Goal: Task Accomplishment & Management: Complete application form

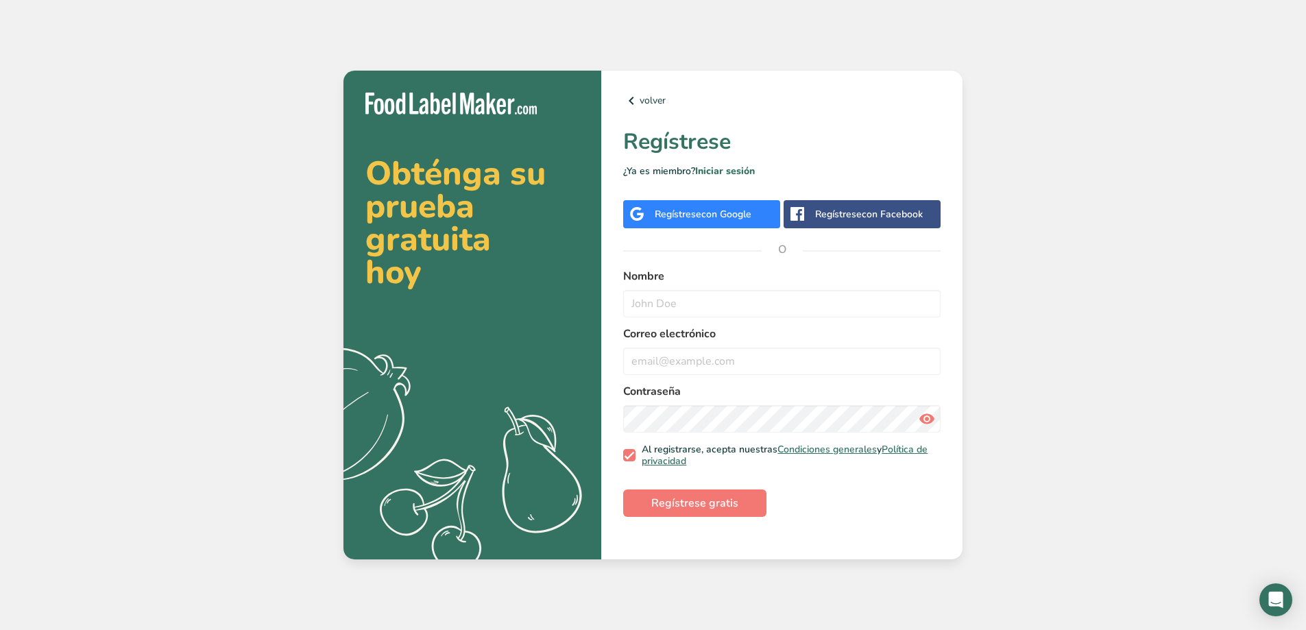
click at [692, 222] on div "Regístrese con Google" at bounding box center [701, 214] width 157 height 28
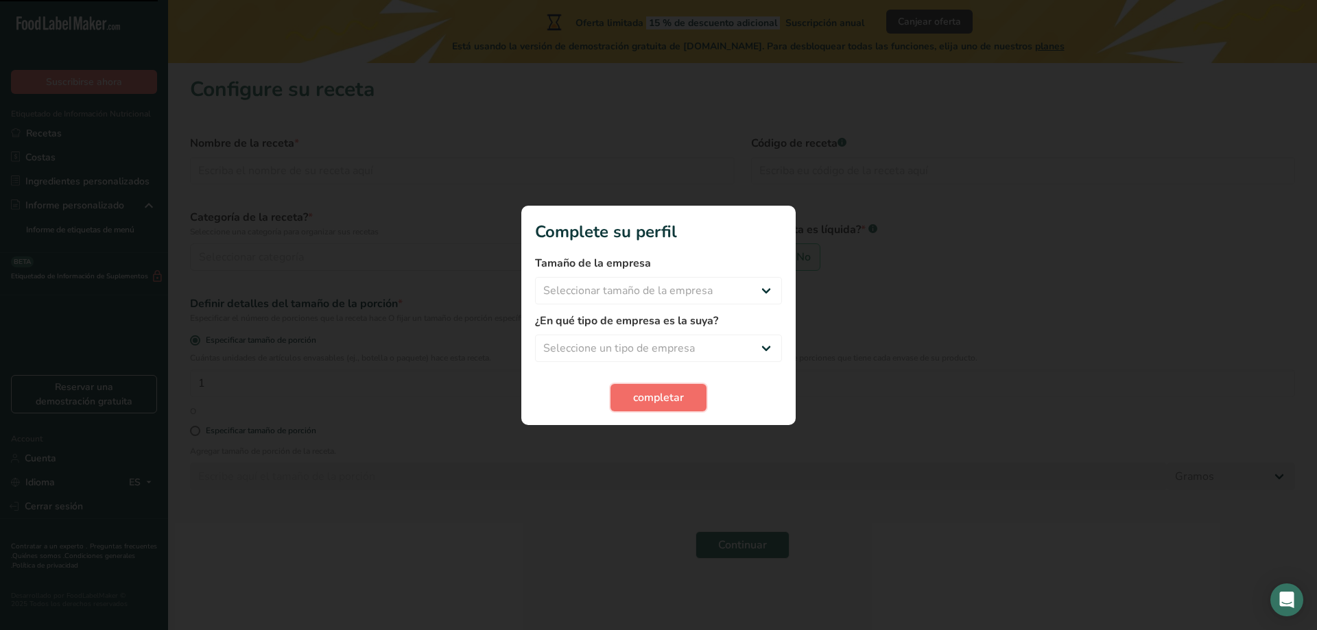
click at [640, 400] on span "completar" at bounding box center [658, 398] width 51 height 16
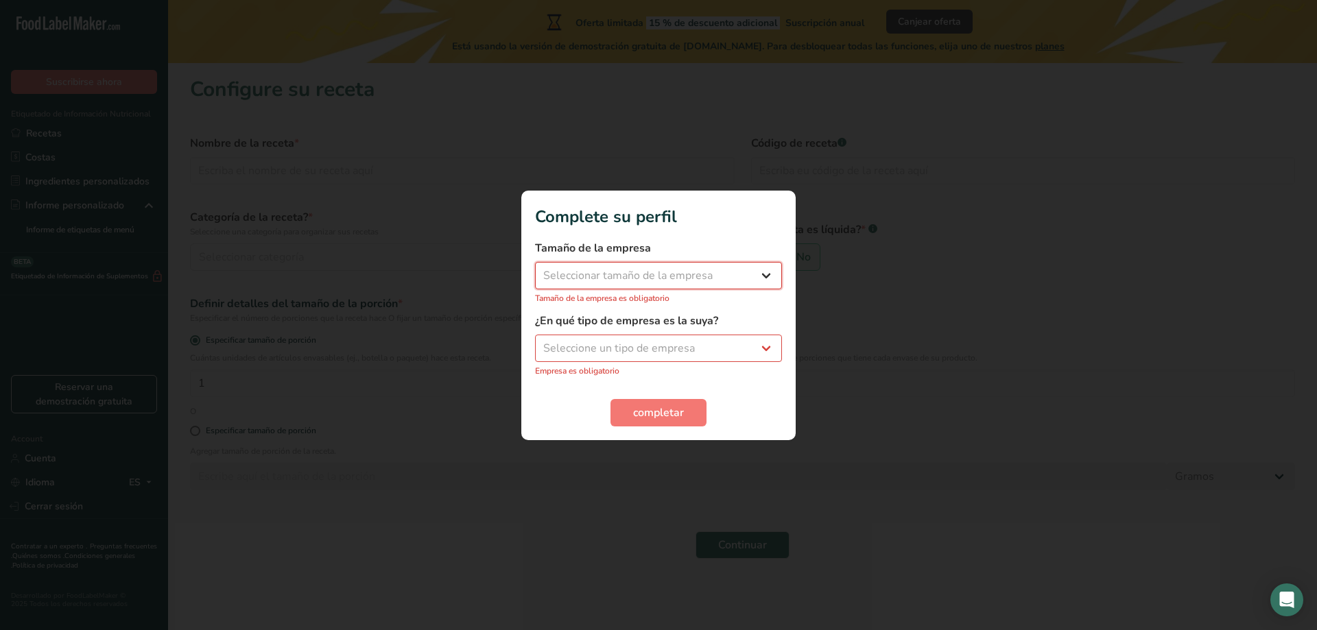
click at [608, 271] on select "Seleccionar tamaño de la empresa Menos de 10 empleados De 10 a 50 empleados De …" at bounding box center [658, 275] width 247 height 27
select select "1"
click at [535, 269] on select "Seleccionar tamaño de la empresa Menos de 10 empleados De 10 a 50 empleados De …" at bounding box center [658, 275] width 247 height 27
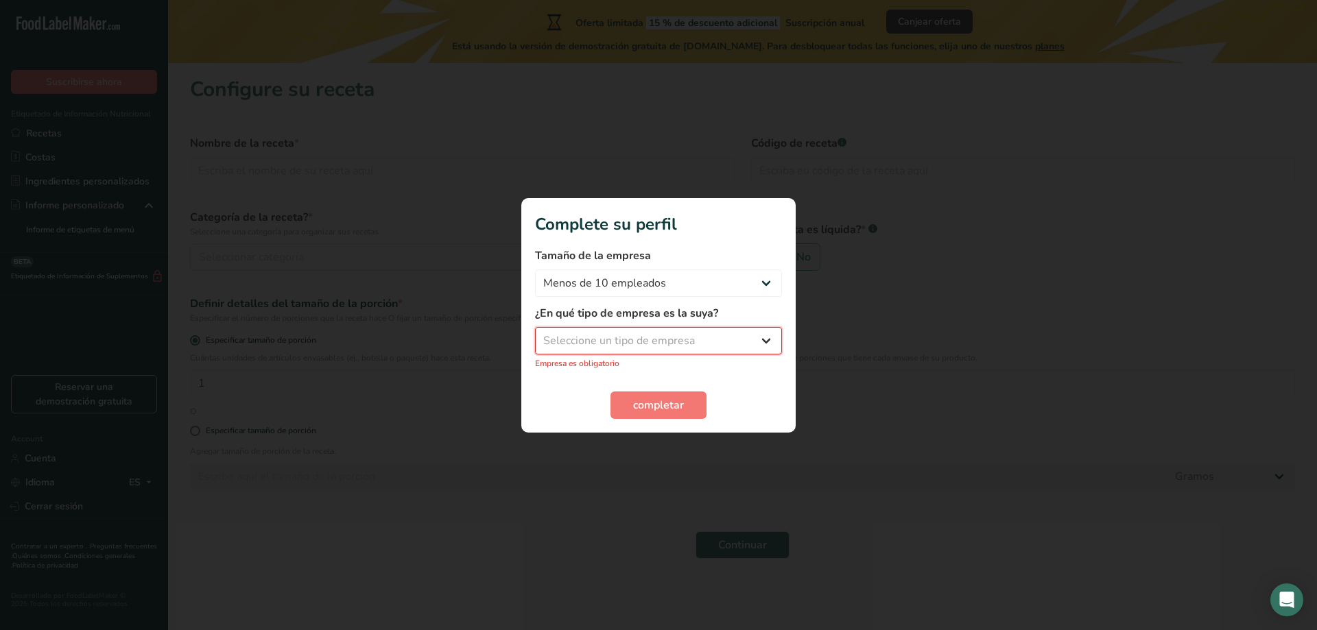
click at [599, 345] on select "Seleccione un tipo de empresa Fabricante de alimentos envasados Restaurante y c…" at bounding box center [658, 340] width 247 height 27
select select "8"
click at [535, 334] on select "Seleccione un tipo de empresa Fabricante de alimentos envasados Restaurante y c…" at bounding box center [658, 340] width 247 height 27
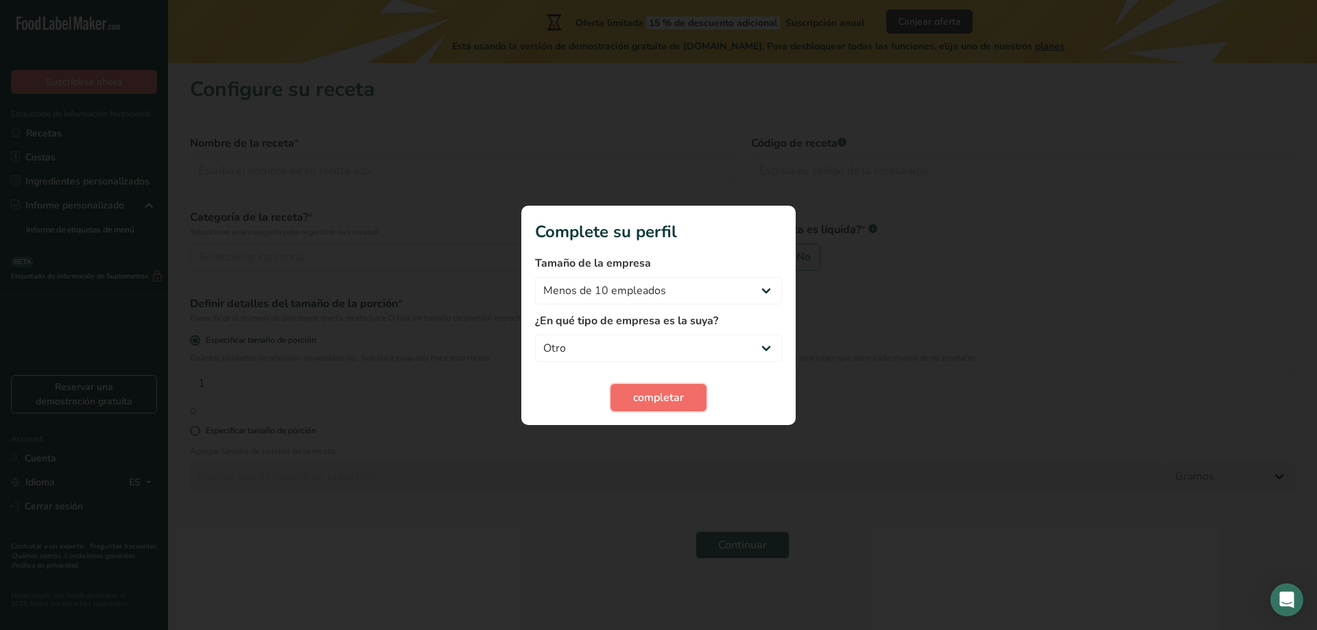
click at [636, 396] on span "completar" at bounding box center [658, 398] width 51 height 16
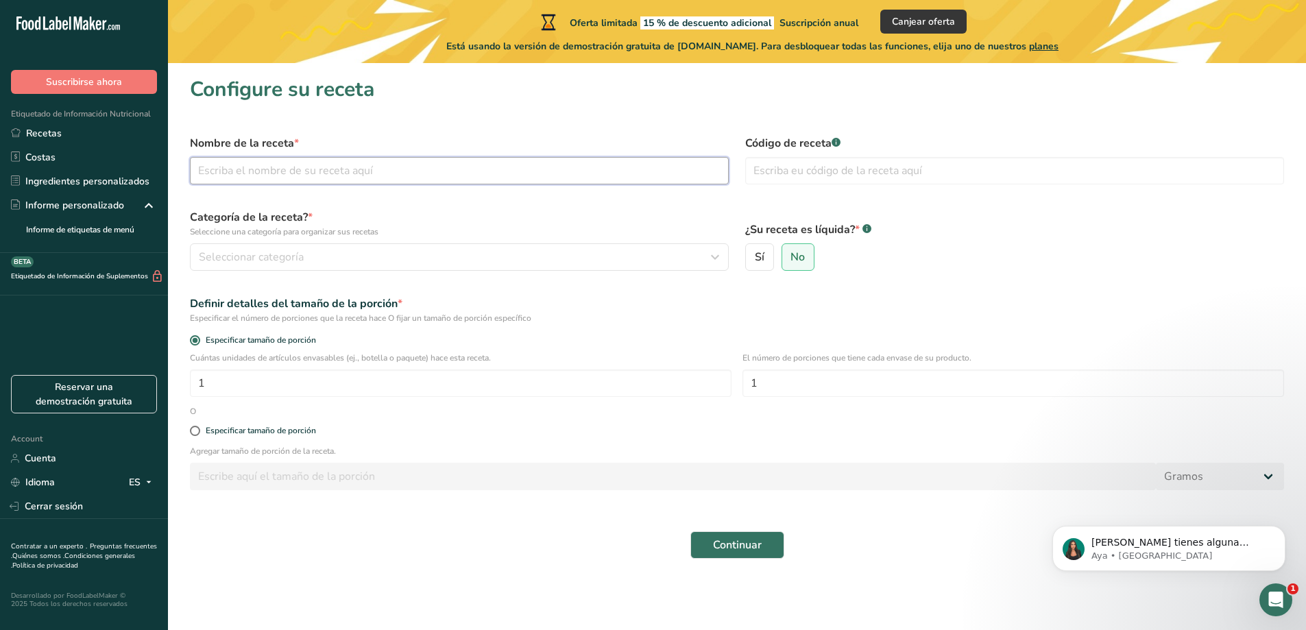
click at [309, 173] on input "text" at bounding box center [459, 170] width 539 height 27
click at [240, 174] on input "text" at bounding box center [459, 170] width 539 height 27
paste input "Rolls Neoyorquinos"
type input "Rolls Neoyorquinos"
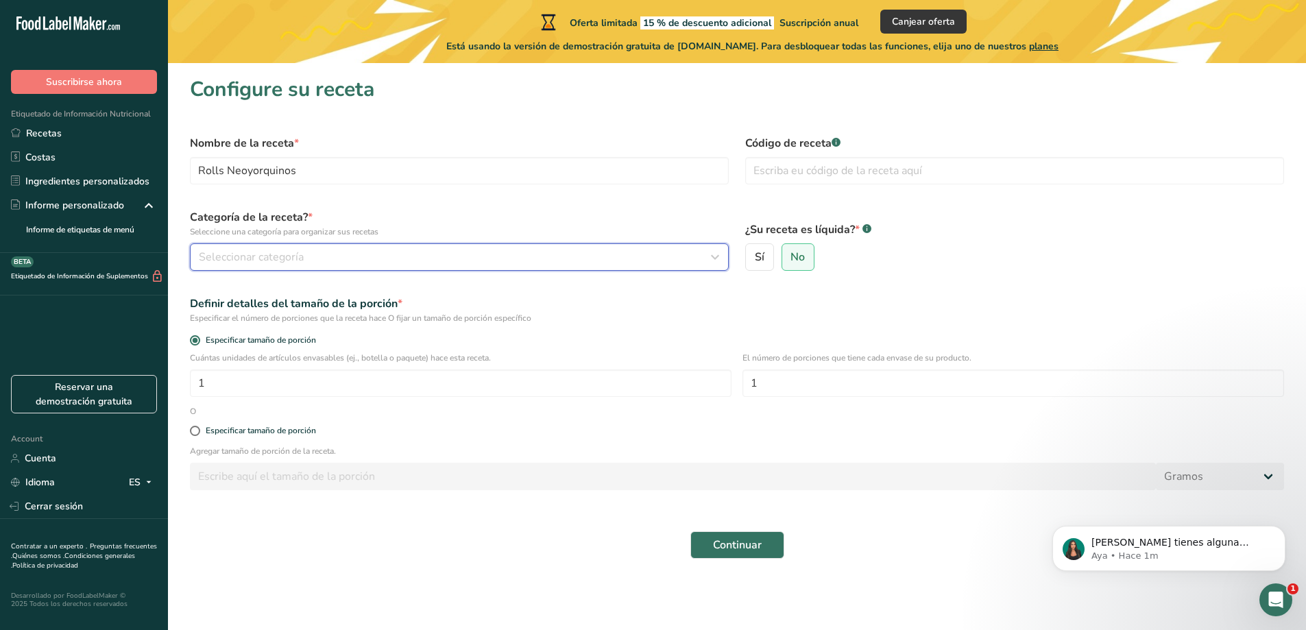
click at [277, 265] on button "Seleccionar categoría" at bounding box center [459, 256] width 539 height 27
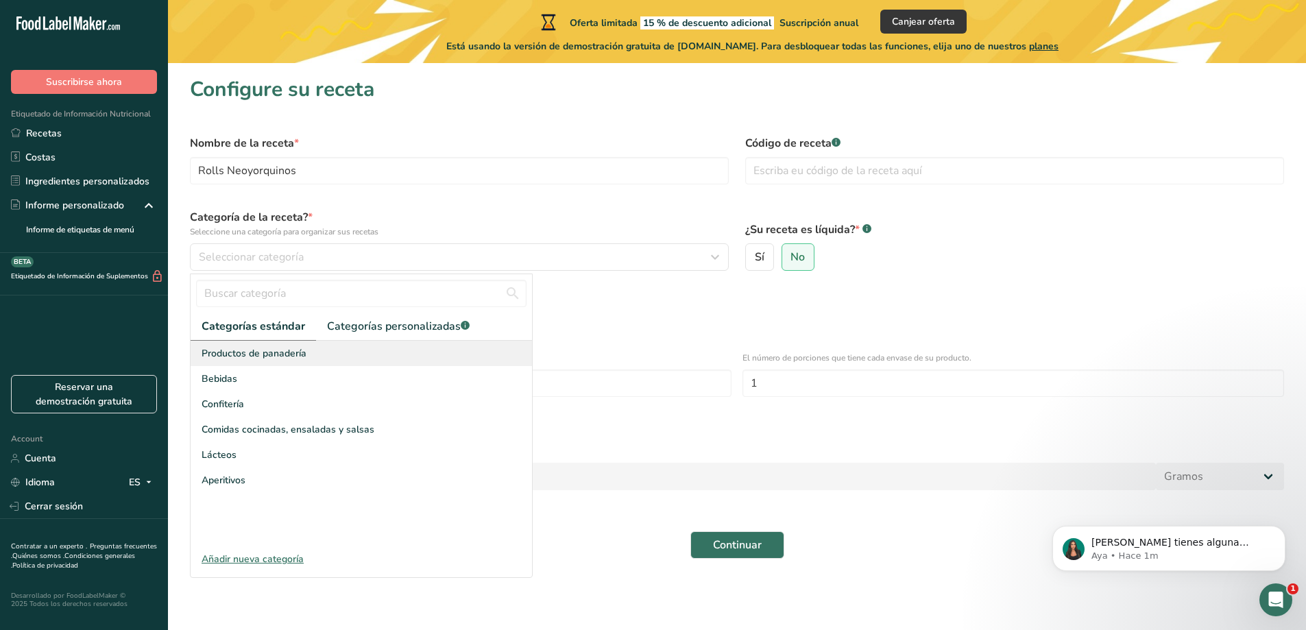
click at [388, 357] on div "Productos de panadería" at bounding box center [362, 353] width 342 height 25
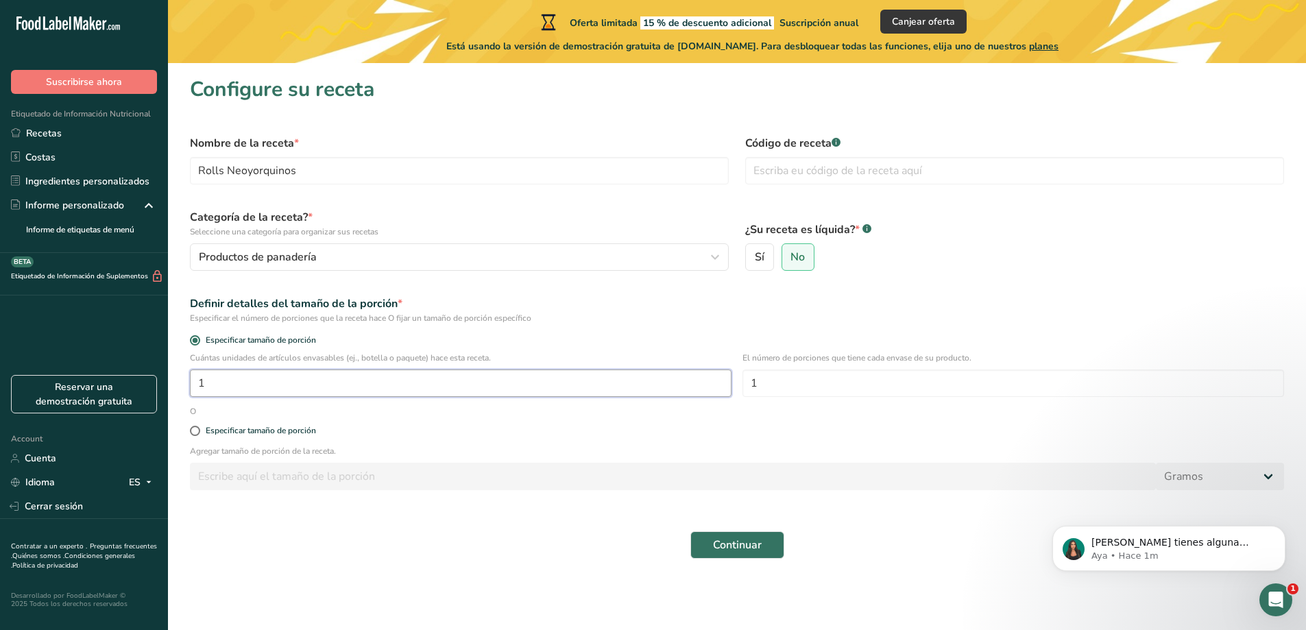
click at [325, 382] on input "1" at bounding box center [461, 383] width 542 height 27
click at [213, 429] on div "Especificar tamaño de porción" at bounding box center [261, 431] width 110 height 10
click at [199, 429] on input "Especificar tamaño de porción" at bounding box center [194, 431] width 9 height 9
radio input "true"
radio input "false"
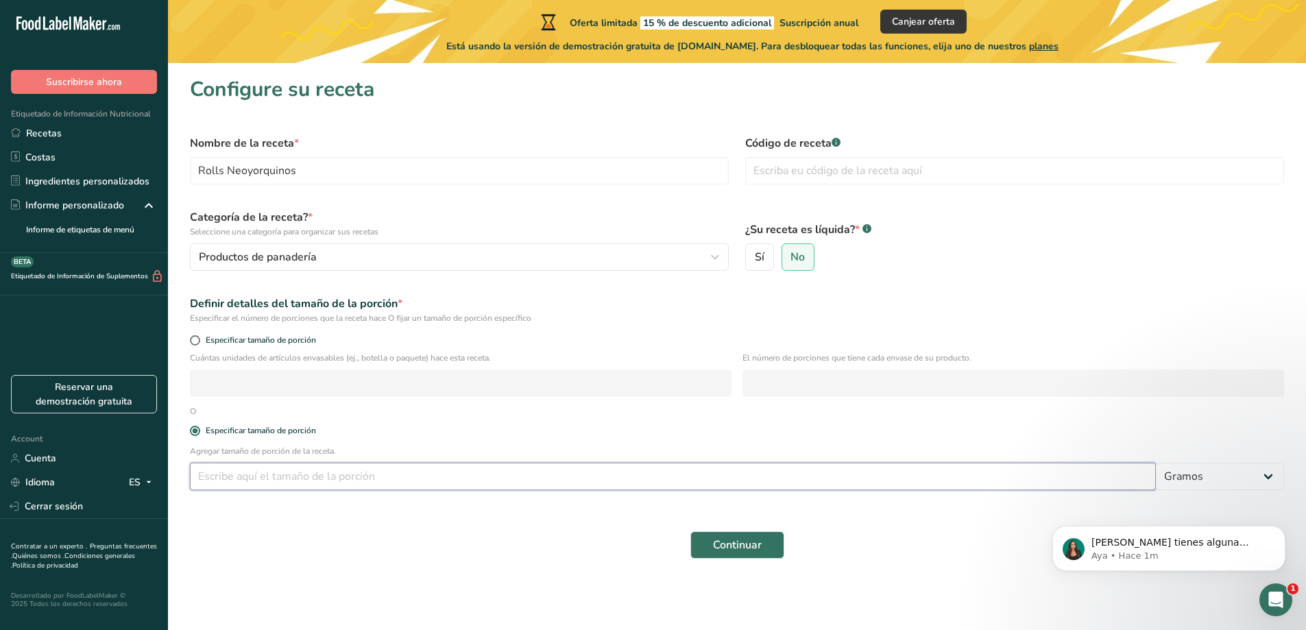
click at [1112, 476] on input "number" at bounding box center [673, 476] width 966 height 27
click at [1192, 480] on select "Gramos kg mg mcg libras onza [GEOGRAPHIC_DATA] mL onza líquida [GEOGRAPHIC_DATA…" at bounding box center [1220, 476] width 128 height 27
select select "1"
click at [1156, 463] on select "Gramos kg mg mcg libras onza [GEOGRAPHIC_DATA] mL onza líquida [GEOGRAPHIC_DATA…" at bounding box center [1220, 476] width 128 height 27
click at [746, 518] on form "Nombre de la receta * Rolls Neoyorquinos Código de receta .a-a{fill:#347362;}.b…" at bounding box center [737, 347] width 1111 height 440
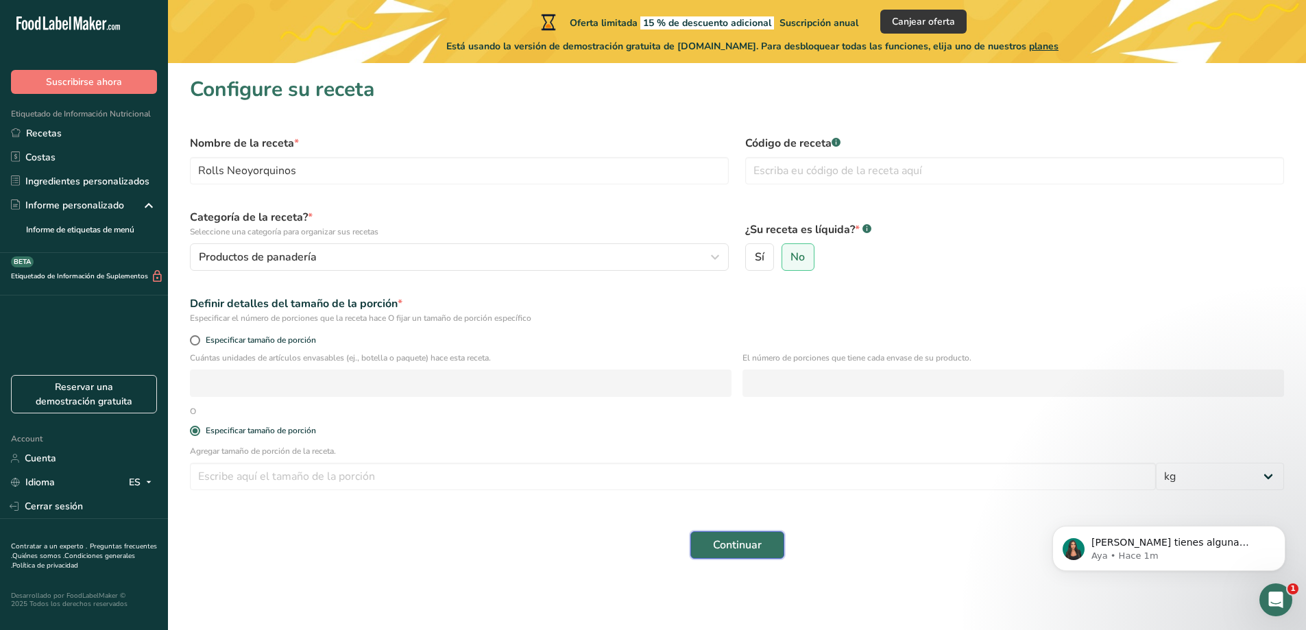
click at [750, 540] on button "Continuar" at bounding box center [738, 544] width 94 height 27
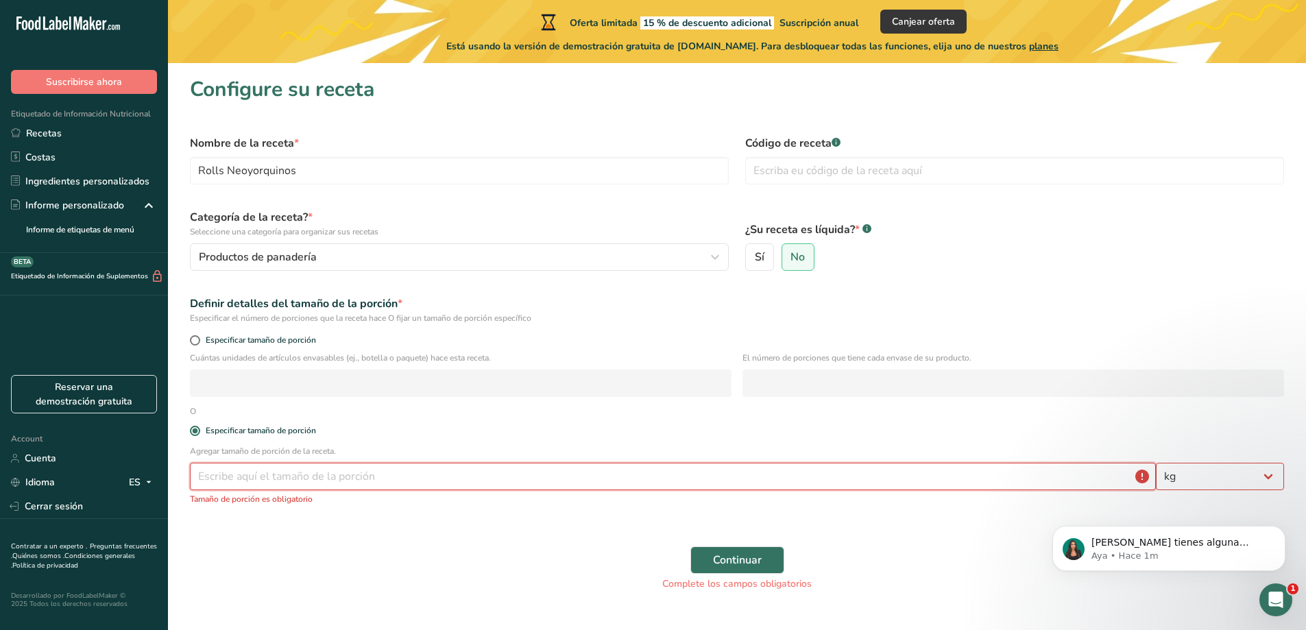
click at [551, 463] on input "number" at bounding box center [673, 476] width 966 height 27
click at [67, 139] on link "Recetas" at bounding box center [84, 133] width 168 height 24
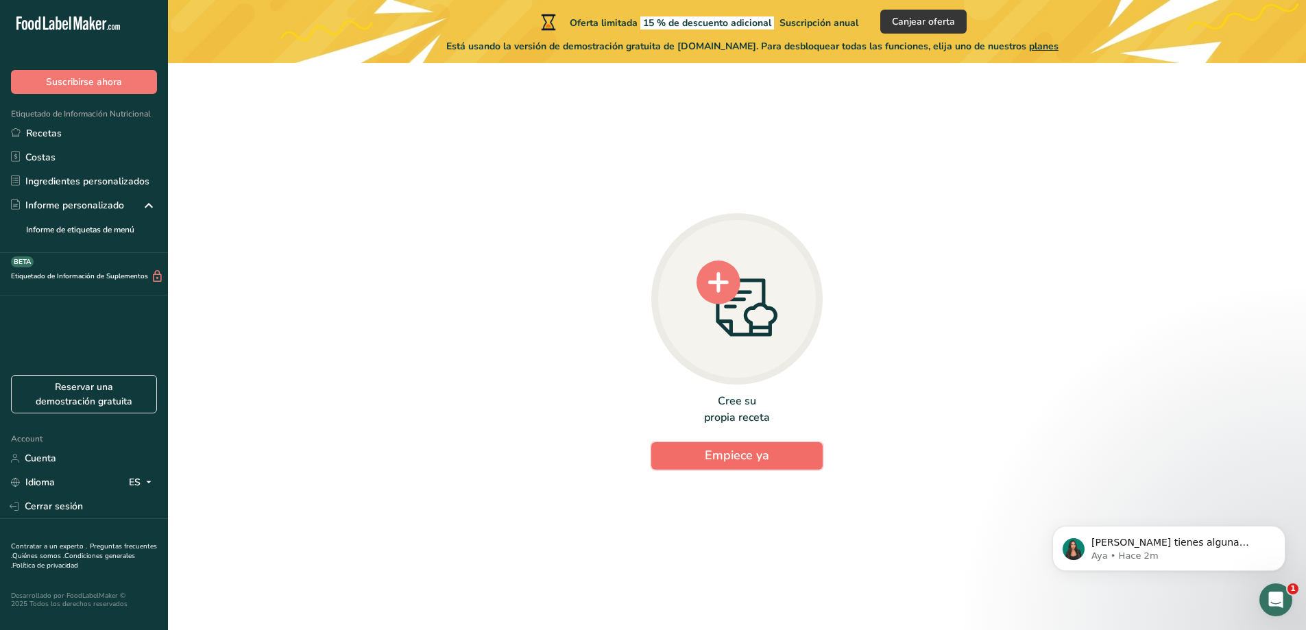
click at [731, 454] on span "Empiece ya" at bounding box center [737, 455] width 64 height 16
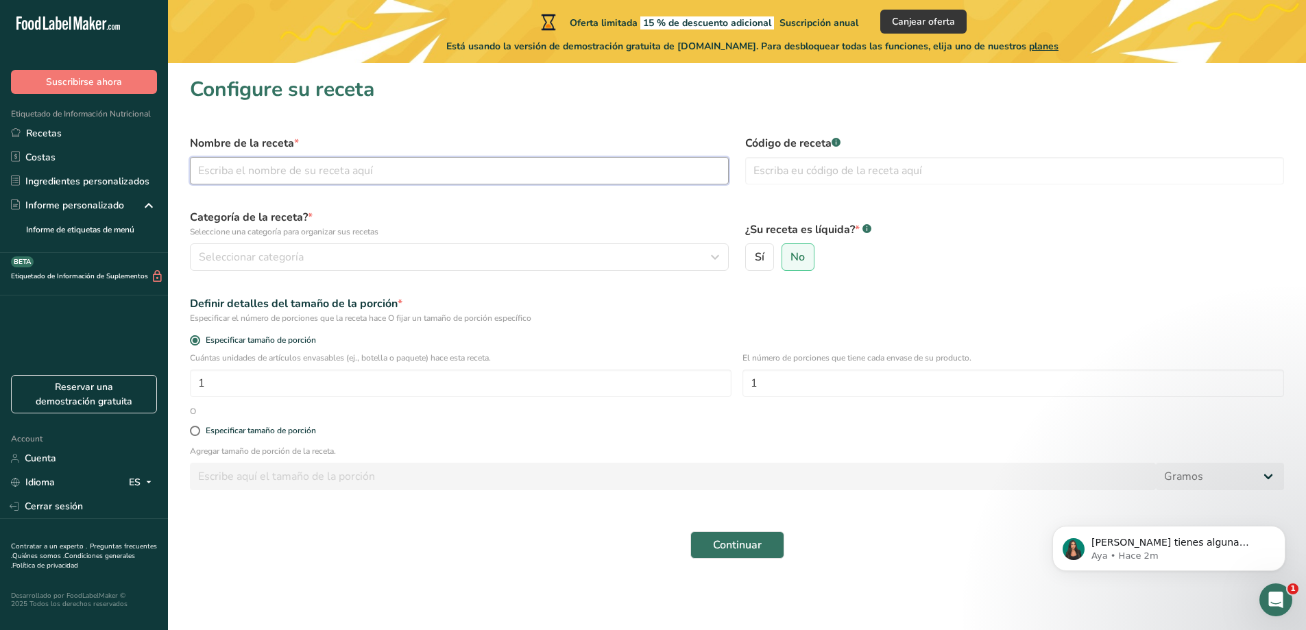
click at [317, 170] on input "text" at bounding box center [459, 170] width 539 height 27
type input "Rolls Neoyorquinos"
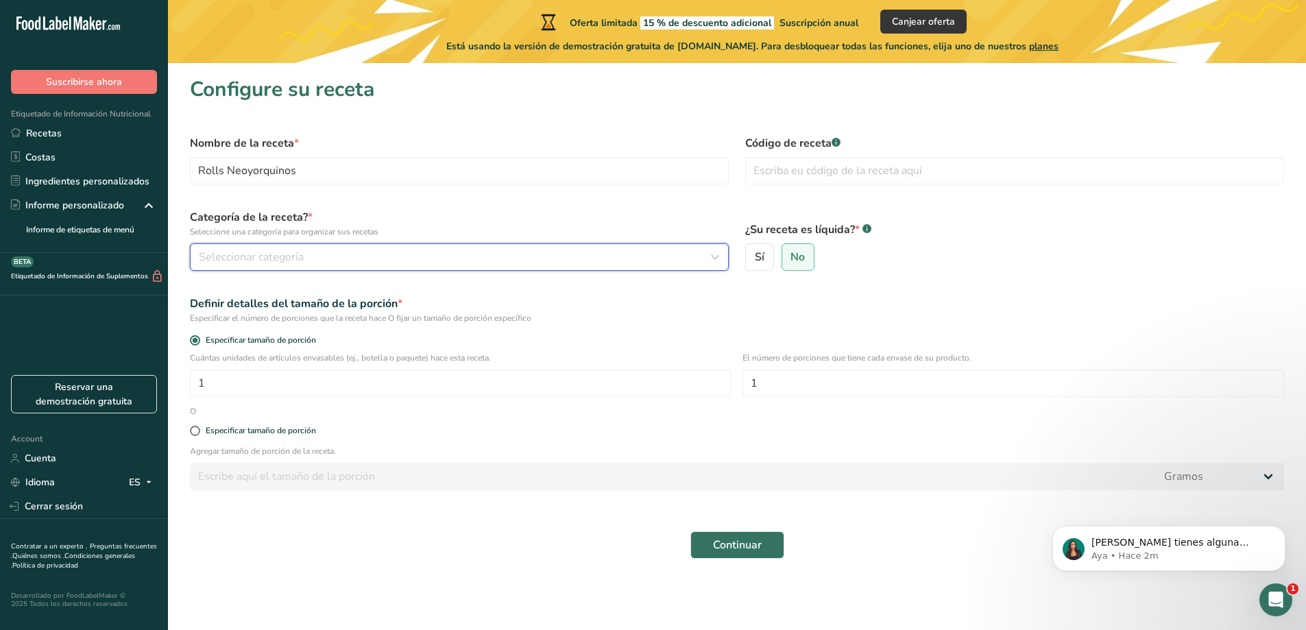
click at [314, 249] on div "Seleccionar categoría" at bounding box center [455, 257] width 513 height 16
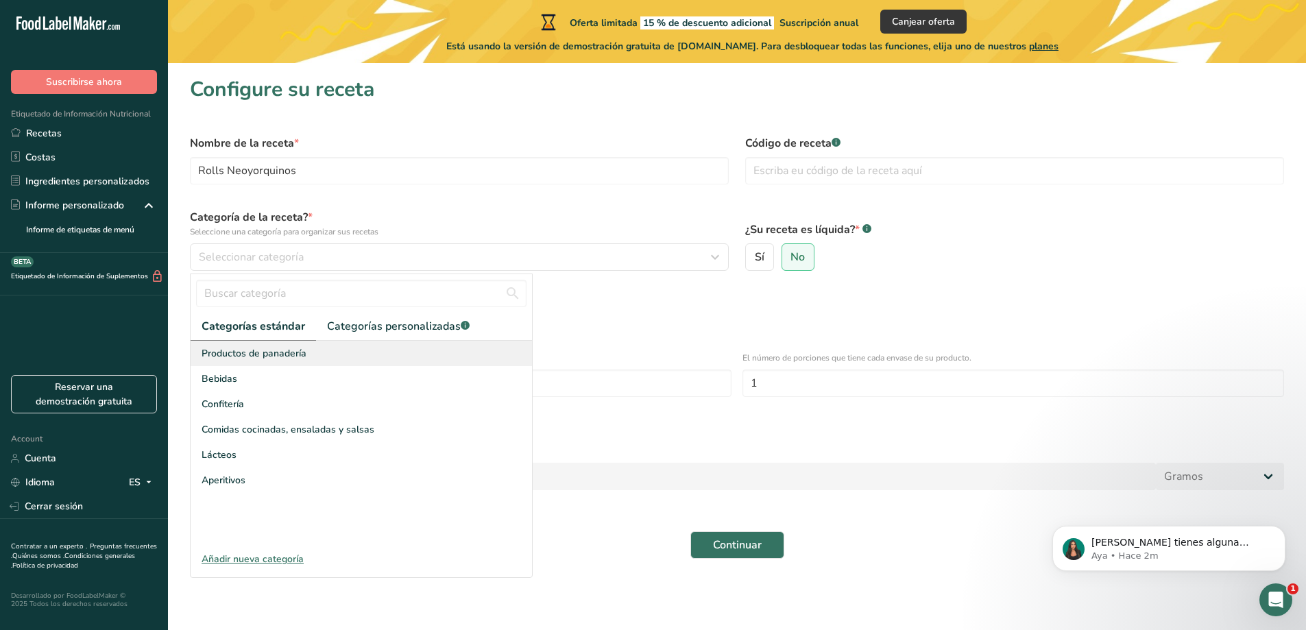
click at [311, 346] on div "Productos de panadería" at bounding box center [362, 353] width 342 height 25
